Goal: Check status: Check status

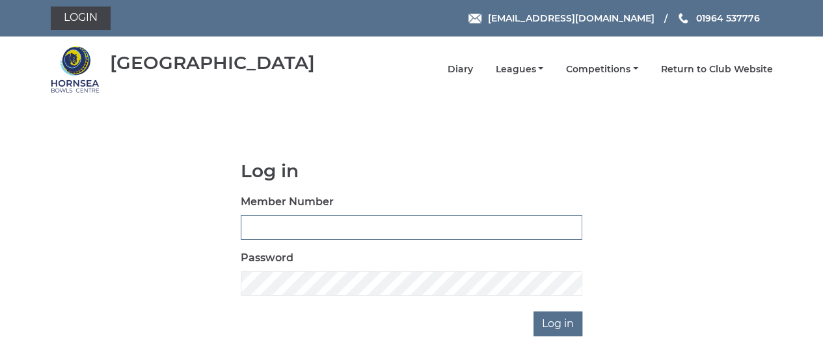
type input "0141"
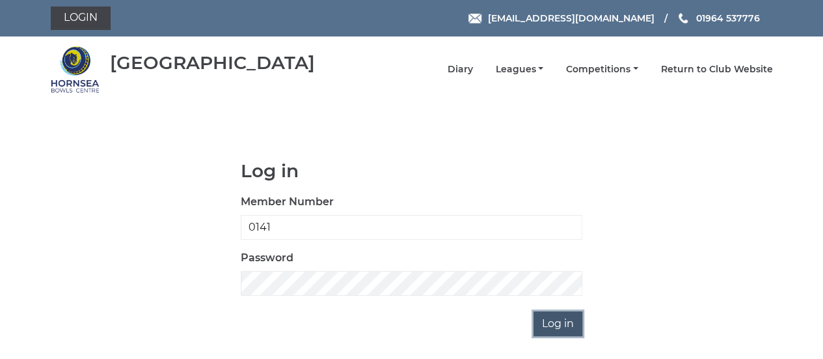
click at [556, 320] on input "Log in" at bounding box center [558, 323] width 49 height 25
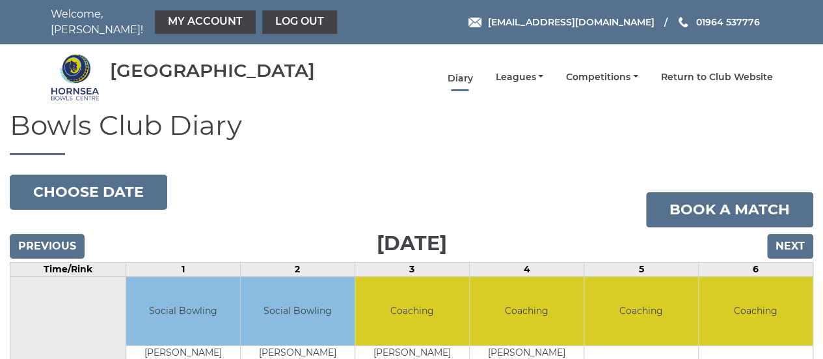
click at [472, 72] on link "Diary" at bounding box center [459, 78] width 25 height 12
click at [470, 72] on link "Diary" at bounding box center [459, 78] width 25 height 12
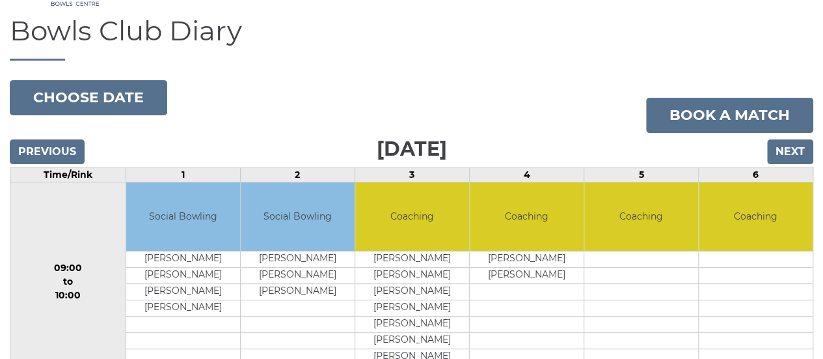
scroll to position [94, 0]
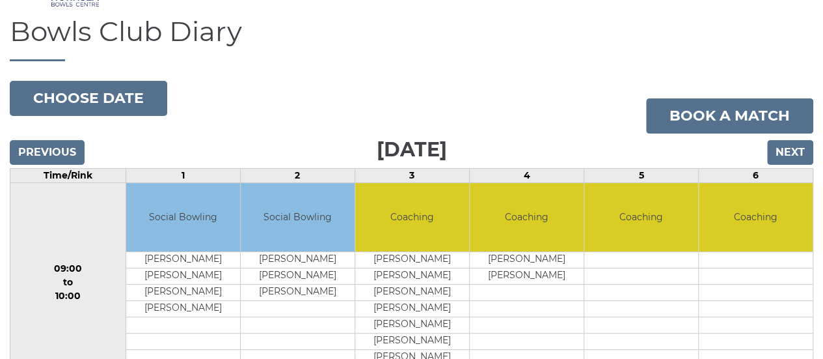
click at [791, 152] on input "Next" at bounding box center [790, 152] width 46 height 25
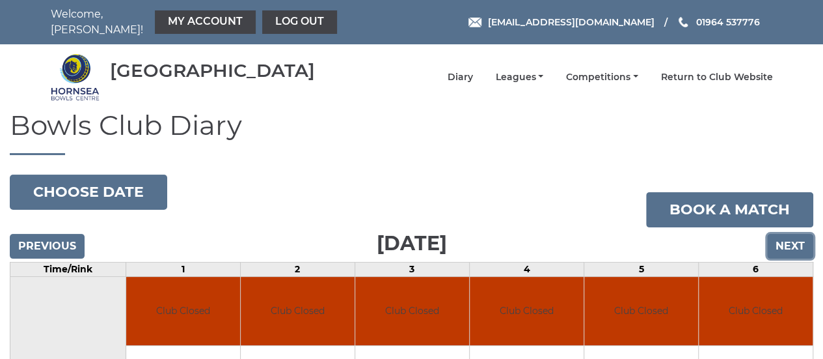
click at [790, 234] on input "Next" at bounding box center [790, 246] width 46 height 25
